Goal: Information Seeking & Learning: Learn about a topic

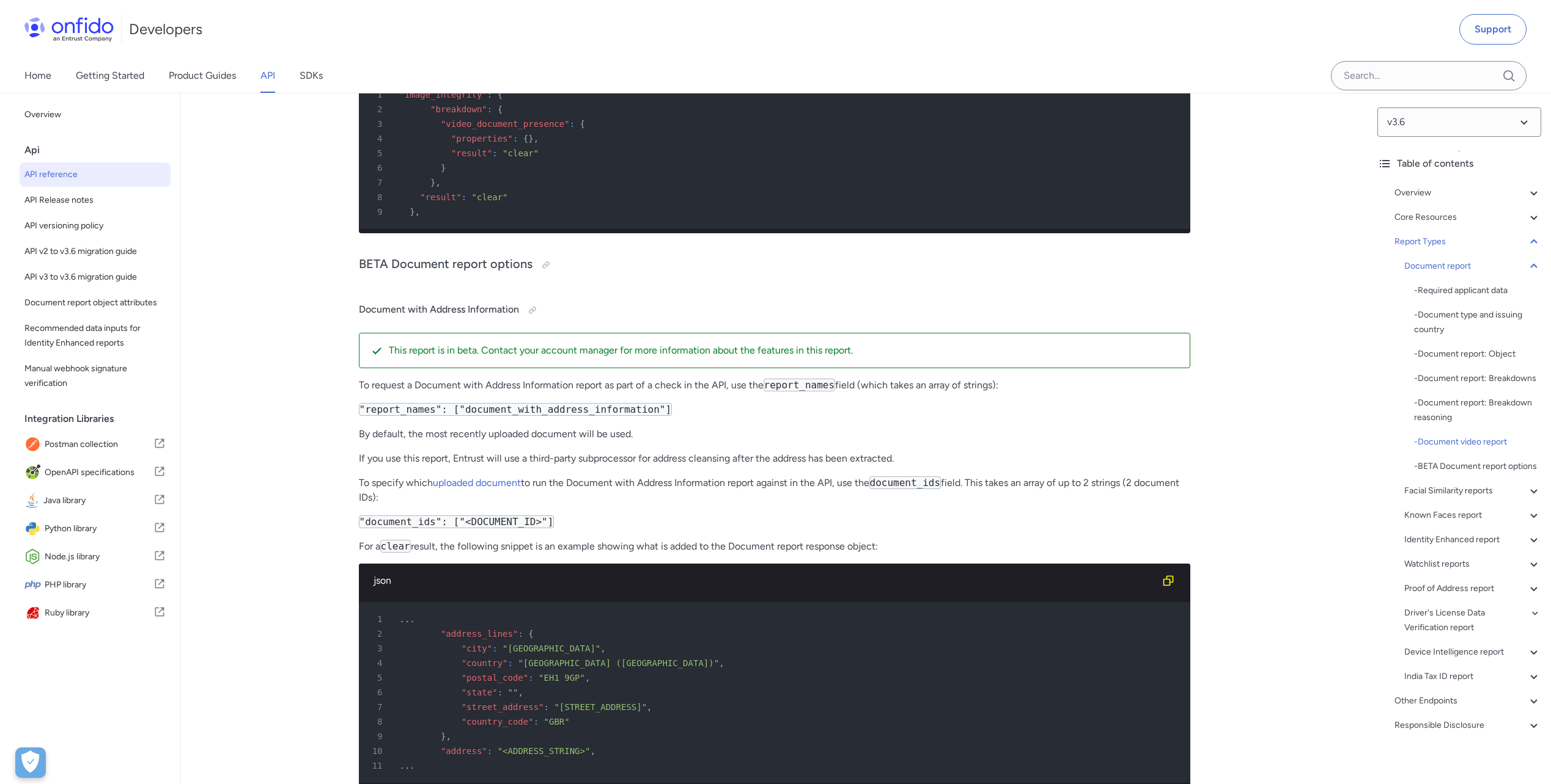
scroll to position [50393, 0]
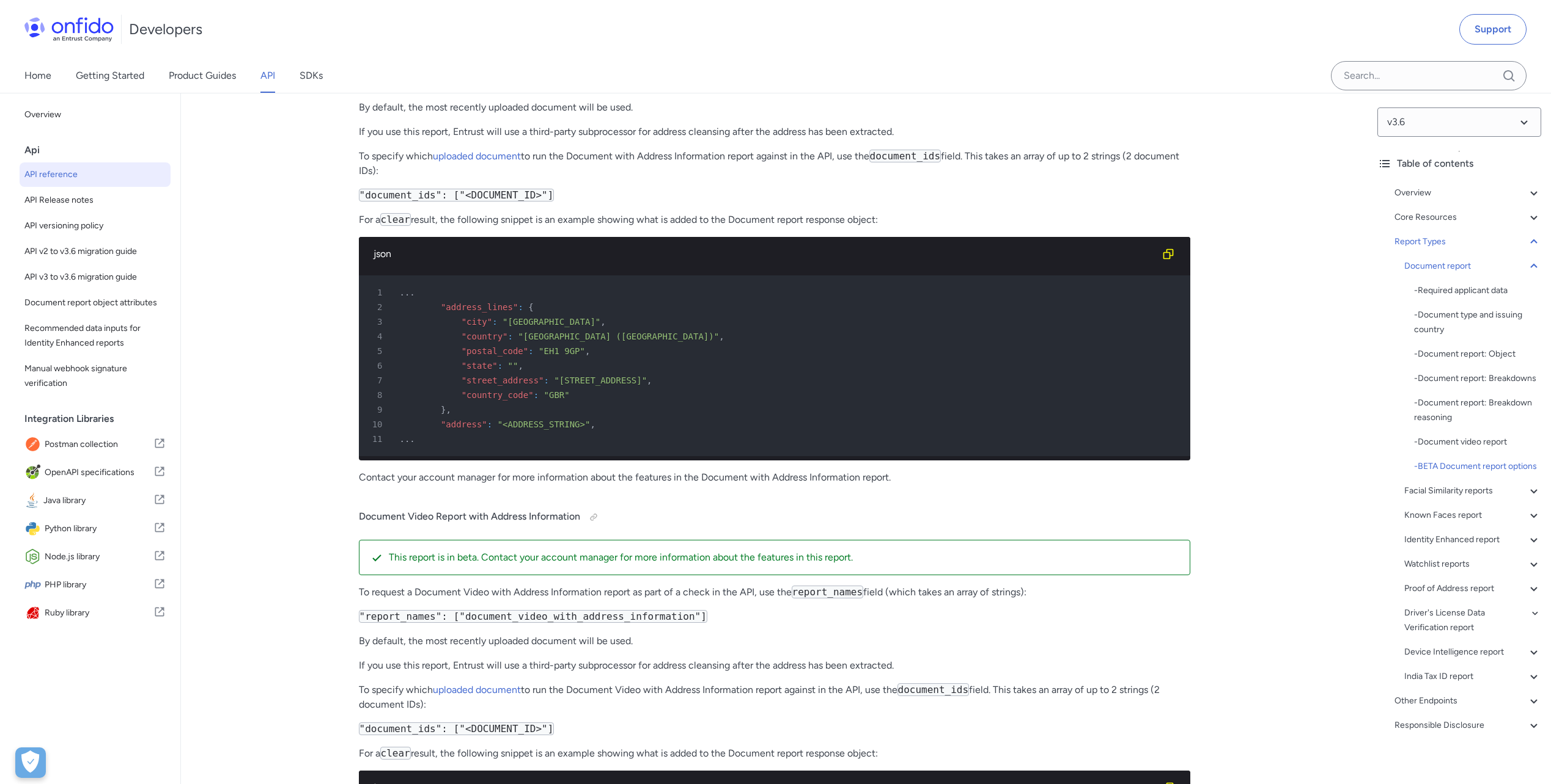
scroll to position [50804, 0]
